Goal: Find specific page/section: Find specific page/section

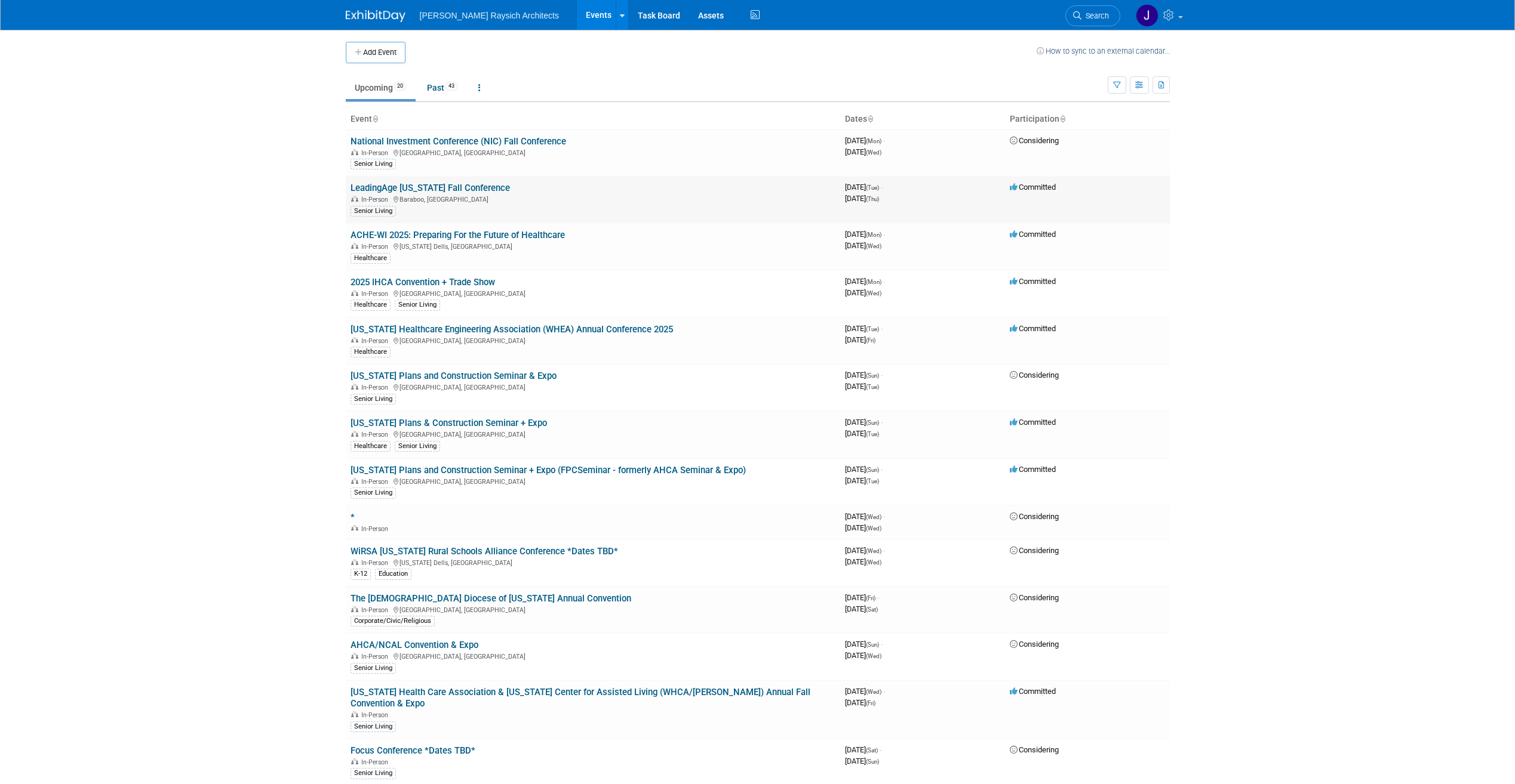
click at [410, 187] on link "LeadingAge [US_STATE] Fall Conference" at bounding box center [430, 188] width 160 height 11
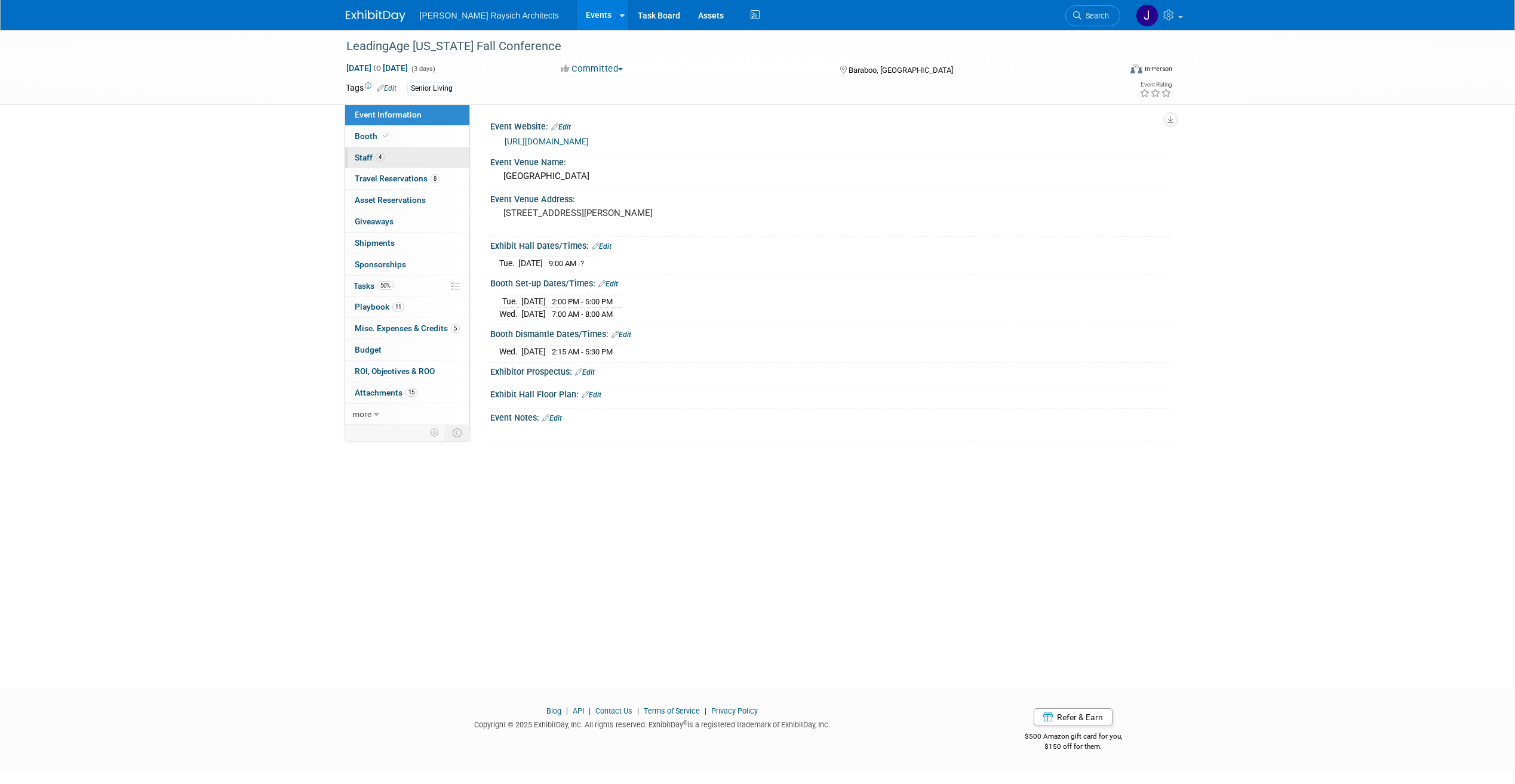
click at [392, 155] on link "4 Staff 4" at bounding box center [407, 158] width 124 height 21
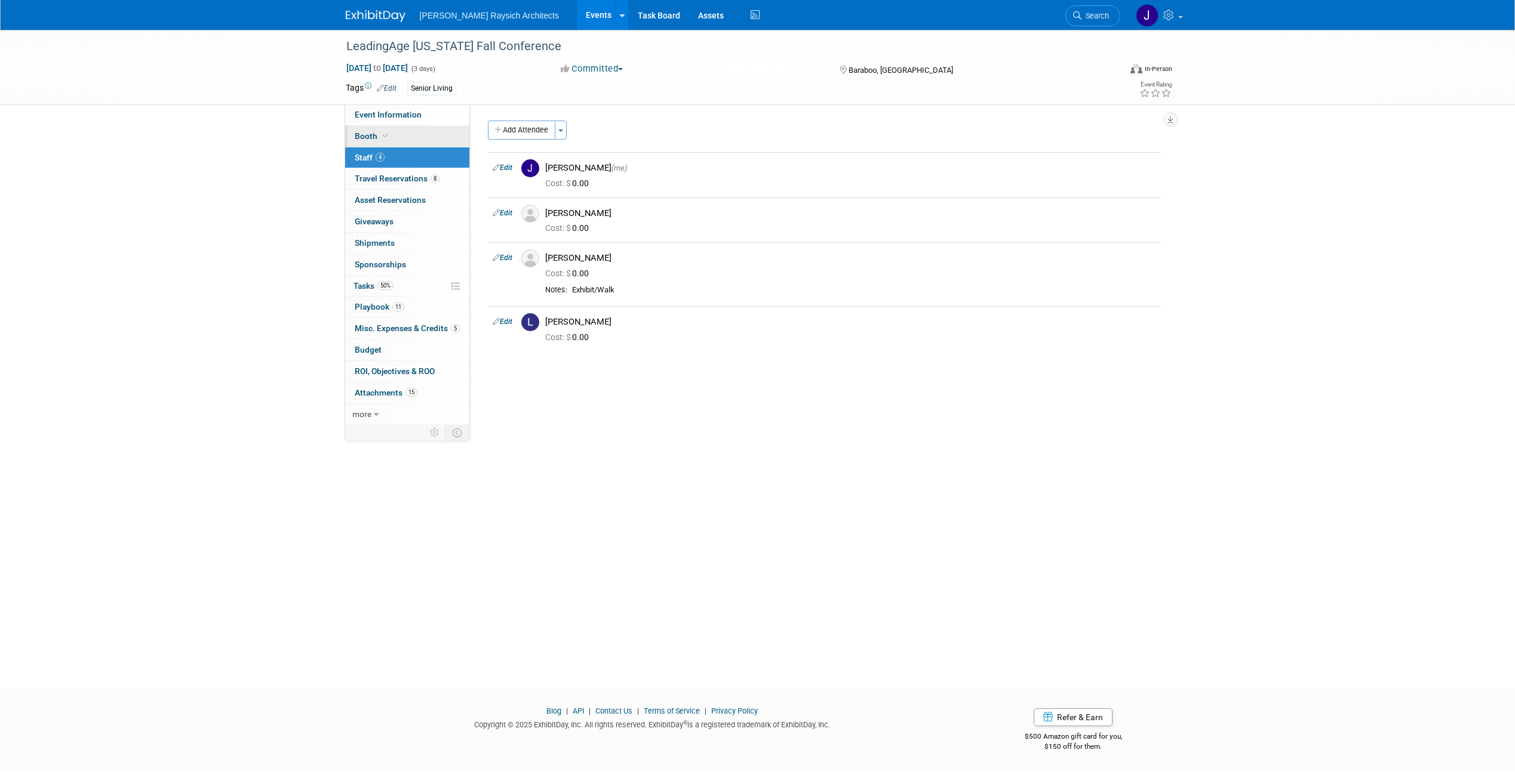
click at [405, 137] on link "Booth" at bounding box center [407, 136] width 124 height 21
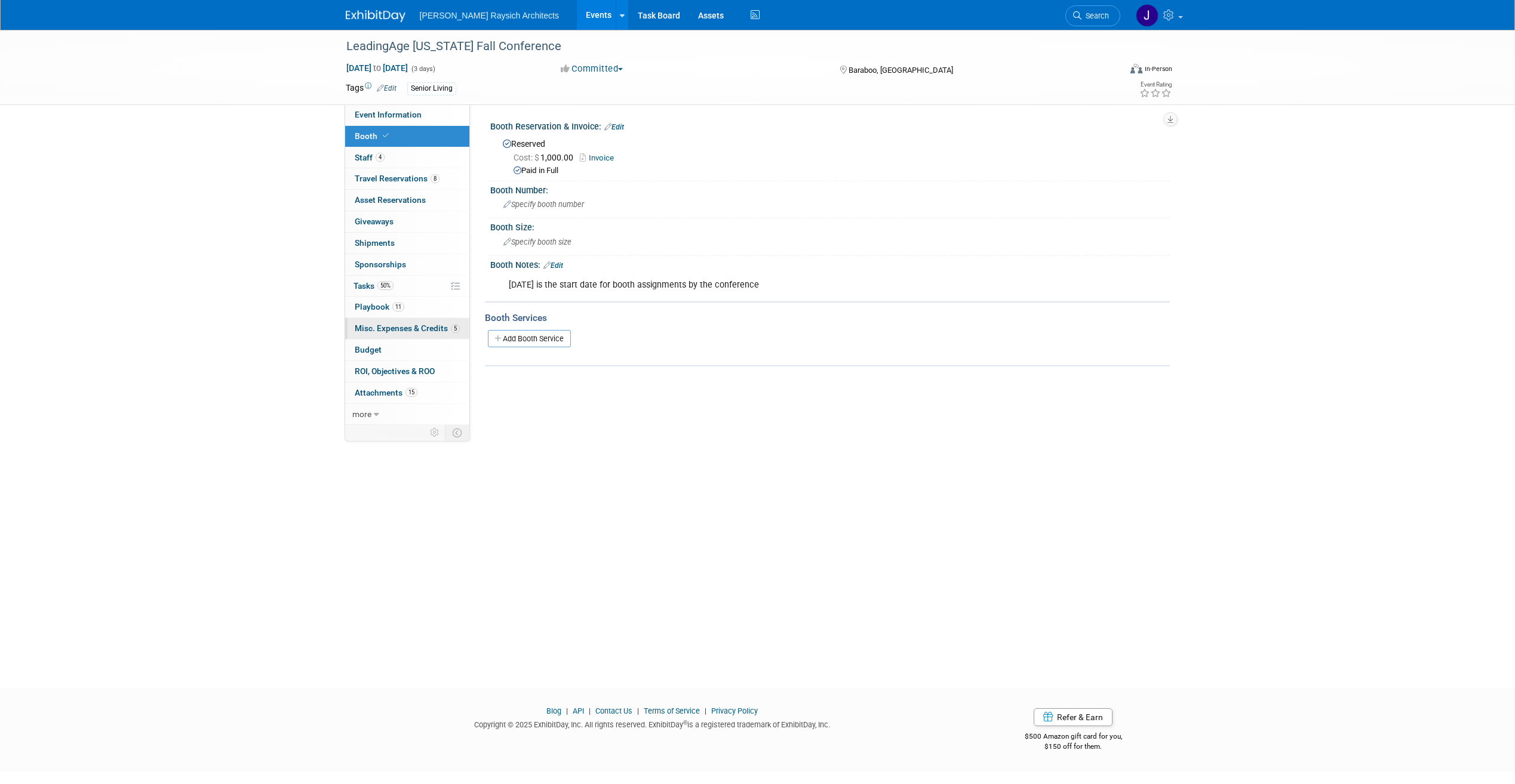
click at [407, 325] on span "Misc. Expenses & Credits 5" at bounding box center [407, 328] width 105 height 9
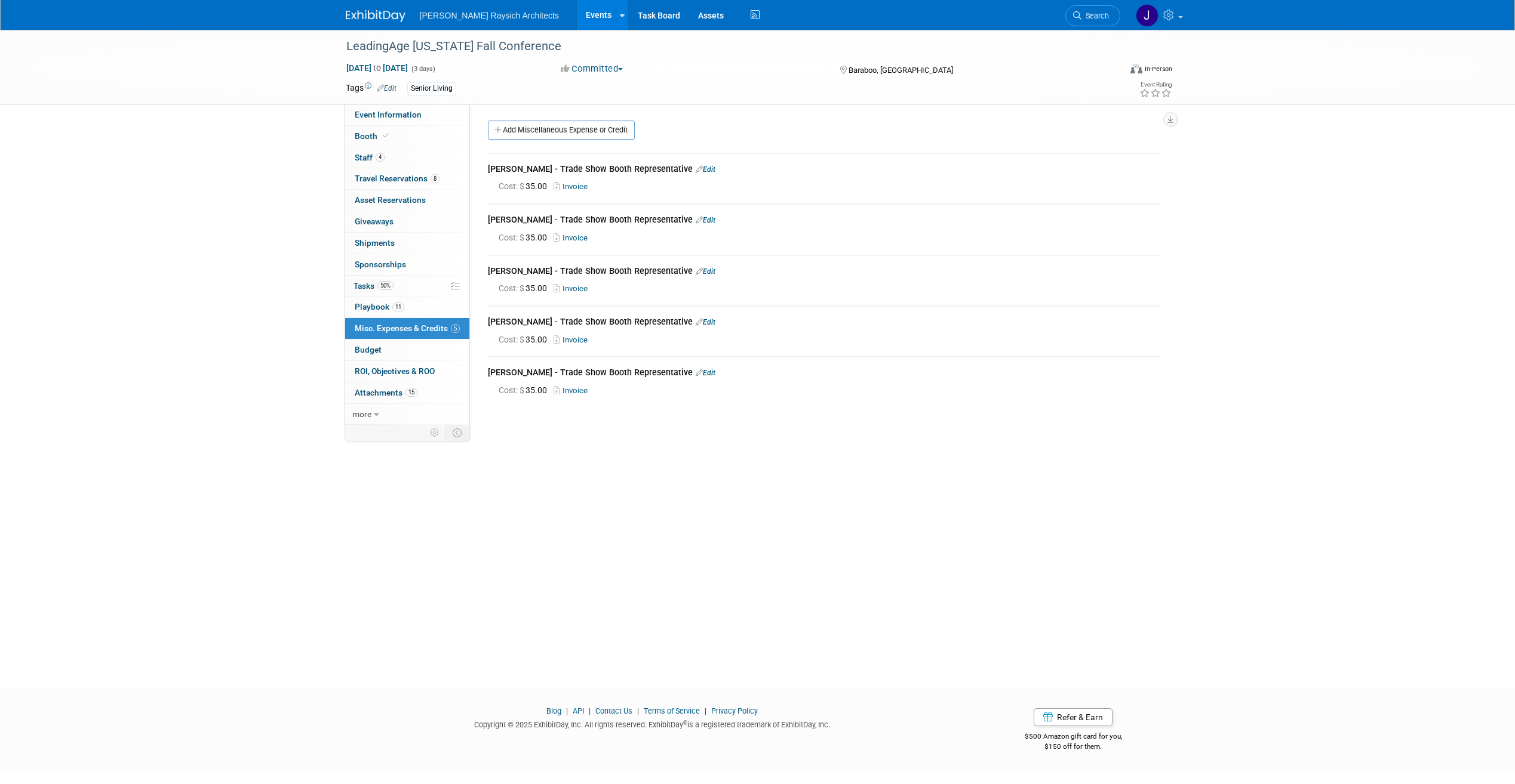
click at [580, 187] on link "Invoice" at bounding box center [573, 187] width 39 height 9
